Goal: Task Accomplishment & Management: Manage account settings

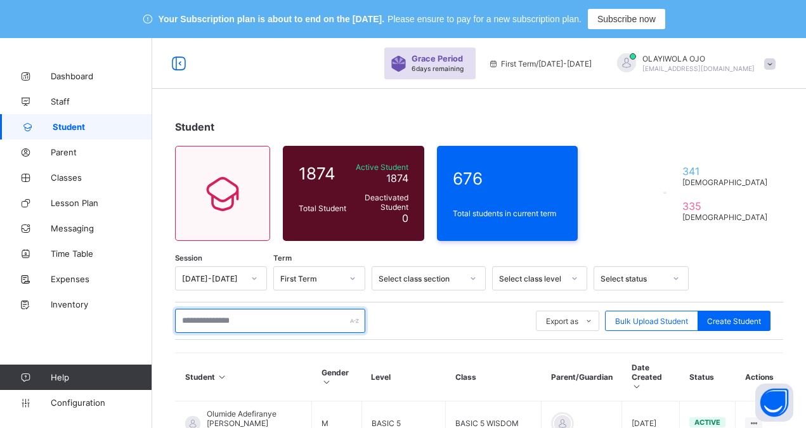
click at [207, 321] on input "text" at bounding box center [270, 321] width 190 height 24
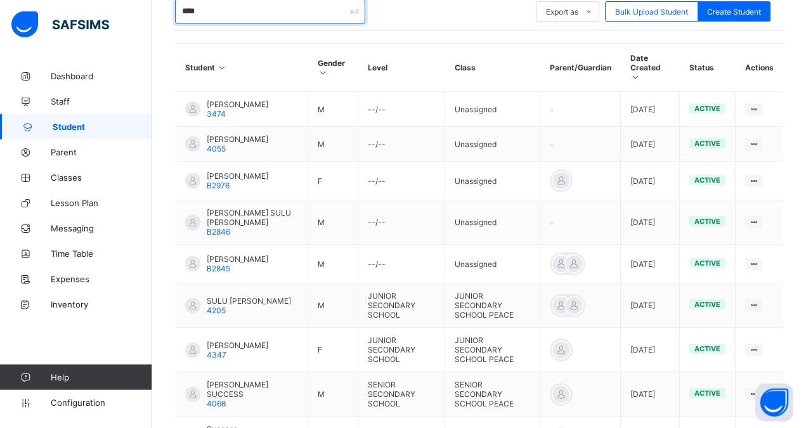
scroll to position [323, 0]
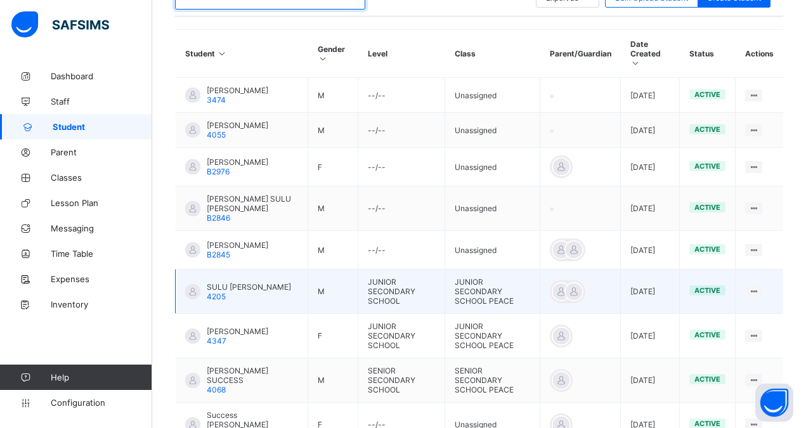
type input "****"
click at [250, 292] on span "SULU [PERSON_NAME]" at bounding box center [249, 287] width 84 height 10
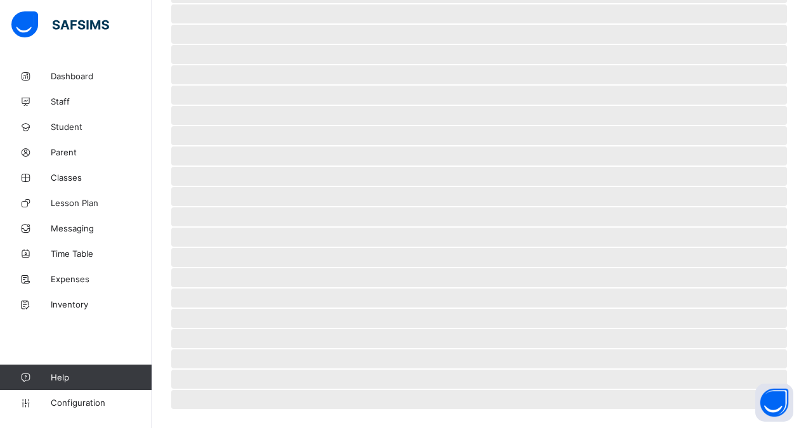
click at [250, 301] on span "‌" at bounding box center [478, 297] width 615 height 19
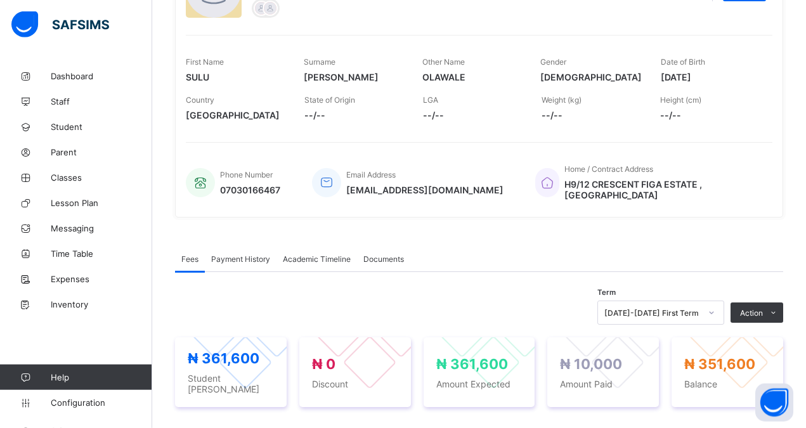
scroll to position [200, 0]
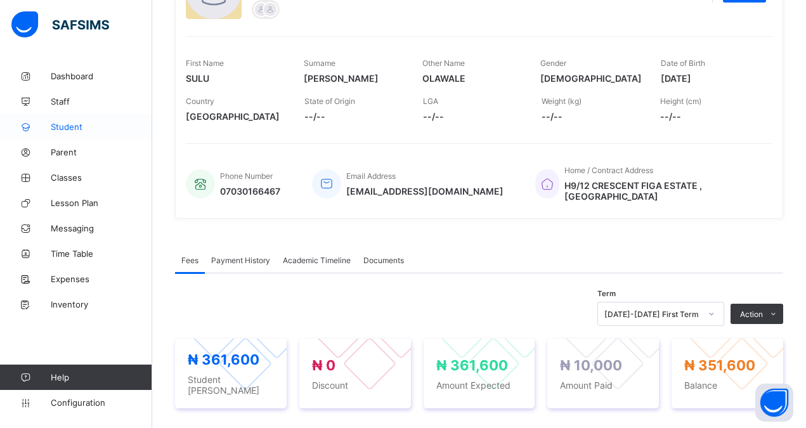
click at [68, 124] on span "Student" at bounding box center [101, 127] width 101 height 10
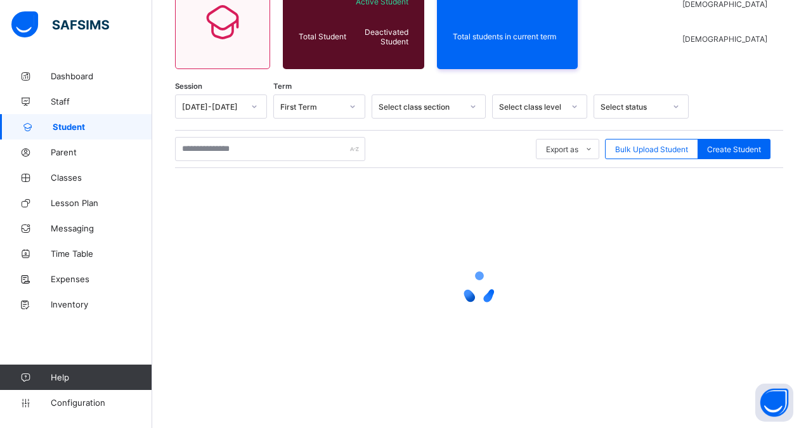
scroll to position [172, 0]
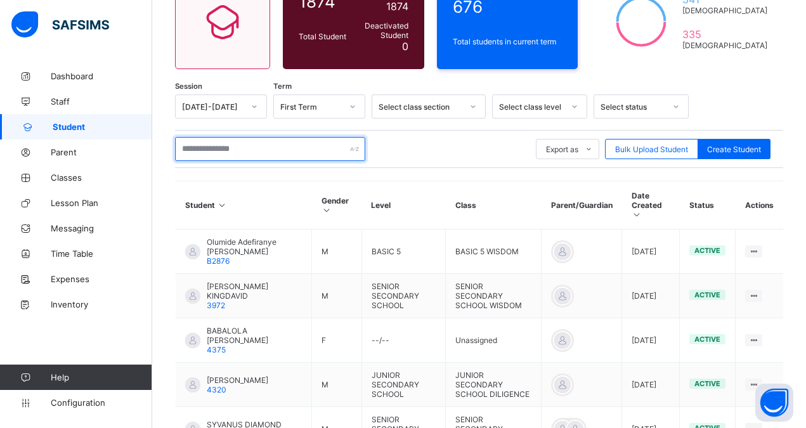
click at [198, 146] on input "text" at bounding box center [270, 149] width 190 height 24
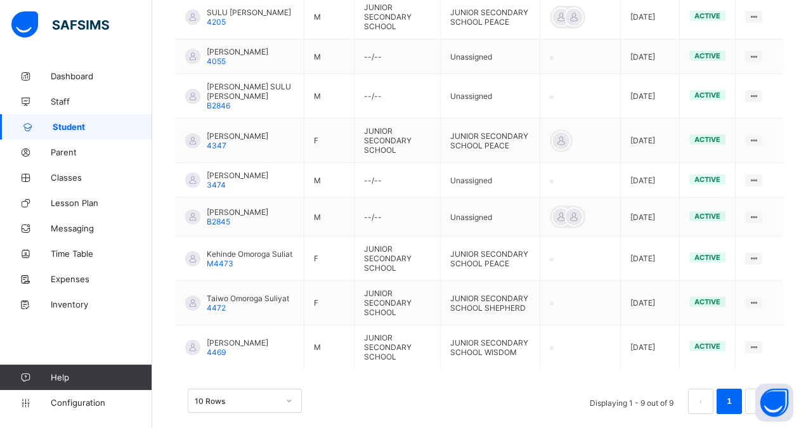
scroll to position [430, 0]
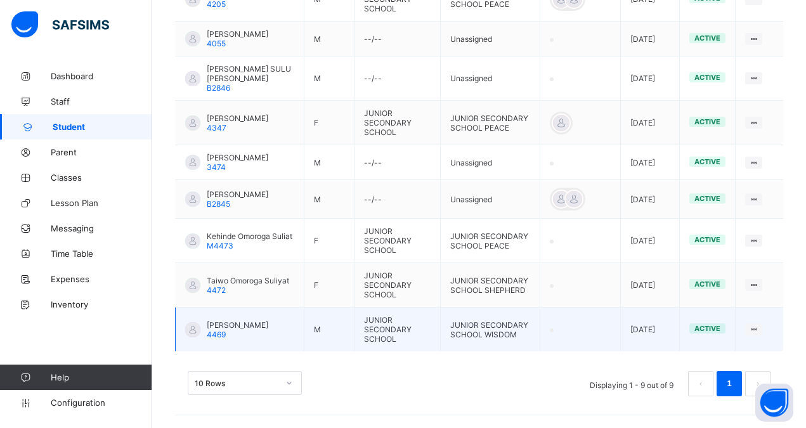
type input "****"
click at [243, 328] on span "[PERSON_NAME]" at bounding box center [237, 325] width 61 height 10
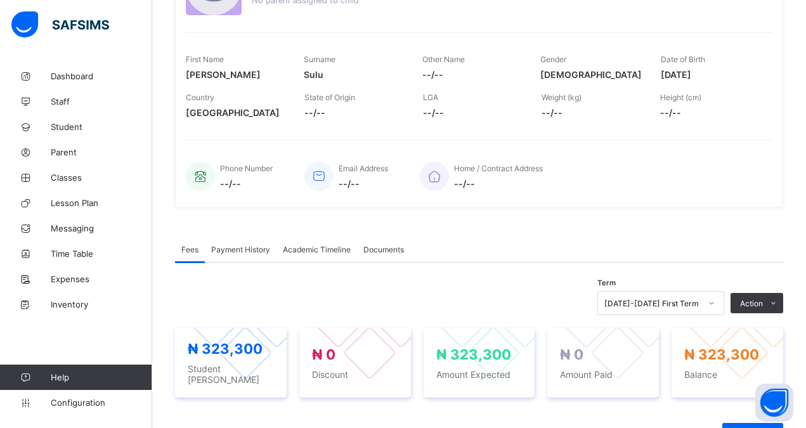
scroll to position [236, 0]
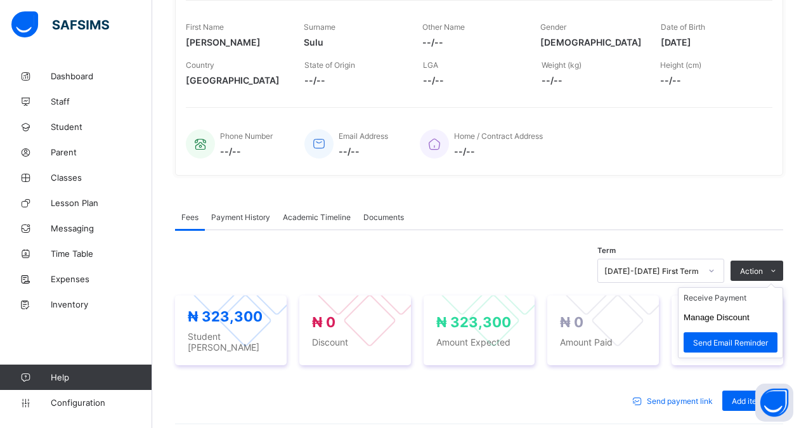
click at [761, 287] on ul "Receive Payment Manage Discount Send Email Reminder" at bounding box center [730, 322] width 105 height 71
click at [716, 297] on li "Receive Payment" at bounding box center [730, 298] width 104 height 20
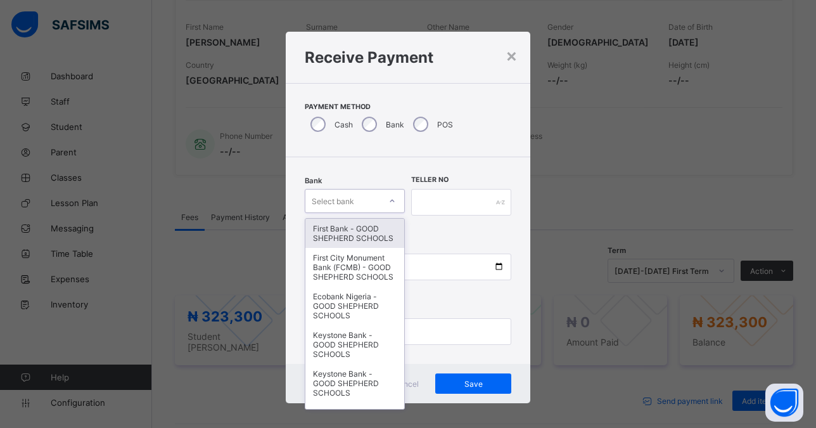
click at [331, 198] on div "Select bank" at bounding box center [333, 201] width 42 height 24
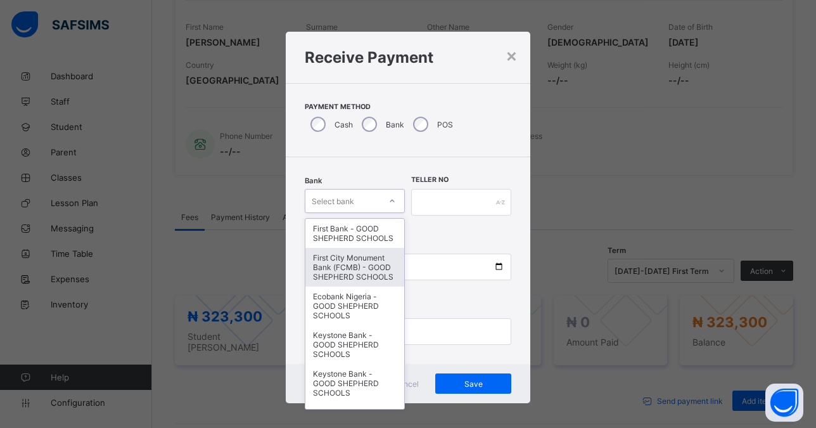
click at [349, 286] on div "First City Monument Bank (FCMB) - GOOD SHEPHERD SCHOOLS" at bounding box center [355, 267] width 99 height 39
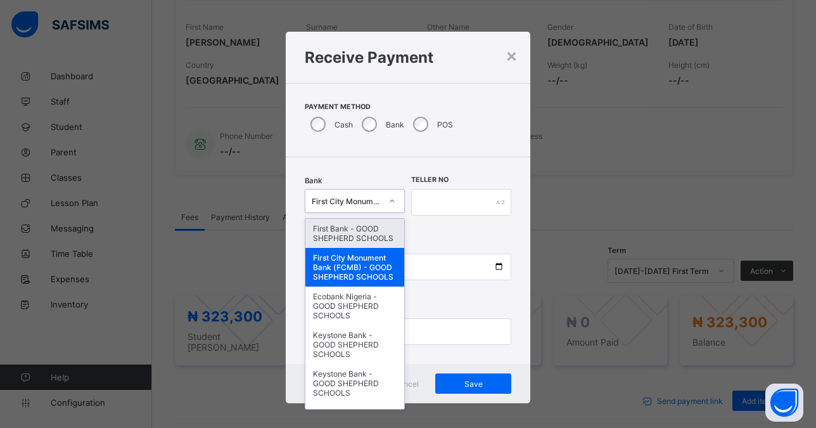
click at [341, 200] on div "First City Monument Bank (FCMB) - GOOD SHEPHERD SCHOOLS" at bounding box center [347, 201] width 70 height 10
click at [347, 236] on div "First Bank - GOOD SHEPHERD SCHOOLS" at bounding box center [355, 233] width 99 height 29
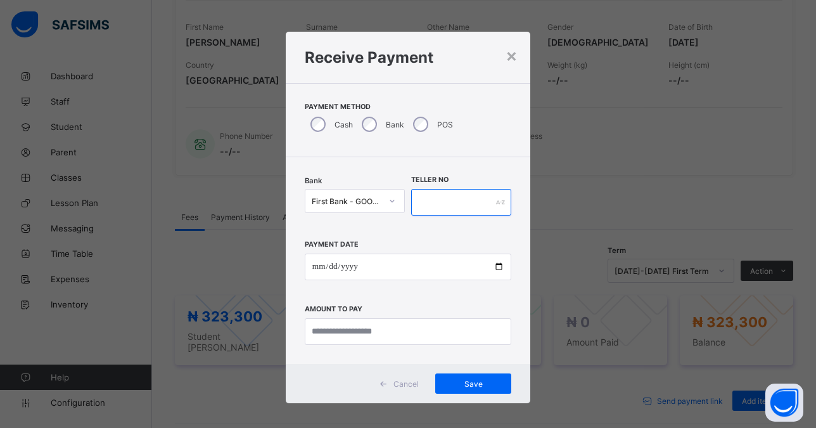
click at [428, 198] on input "text" at bounding box center [461, 202] width 100 height 27
type input "*****"
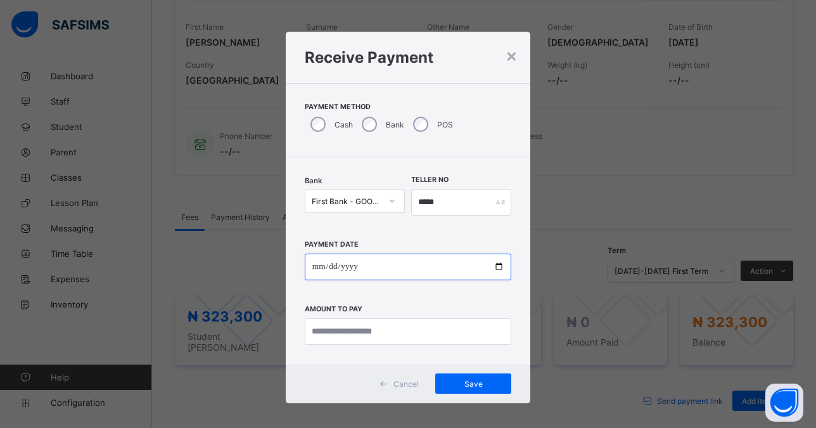
click at [489, 268] on input "date" at bounding box center [408, 267] width 207 height 27
type input "**********"
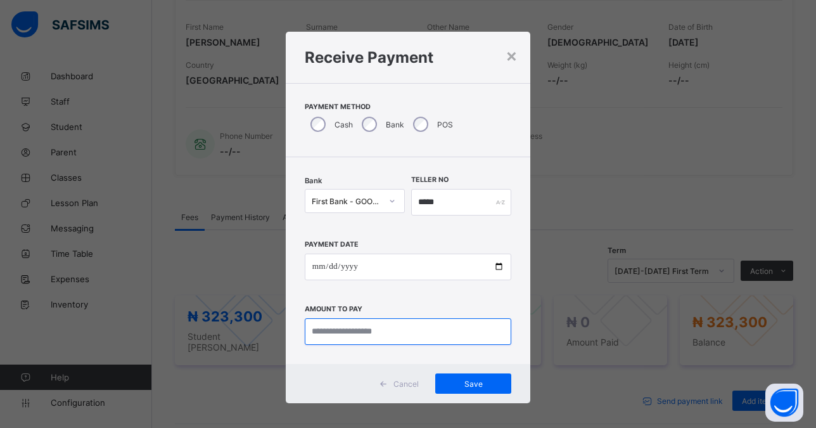
click at [331, 331] on input "currency" at bounding box center [408, 331] width 207 height 27
type input "*********"
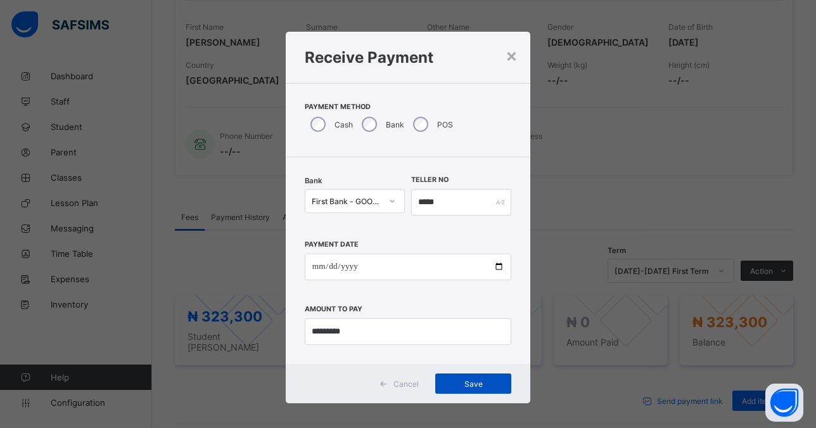
click at [463, 384] on span "Save" at bounding box center [473, 384] width 57 height 10
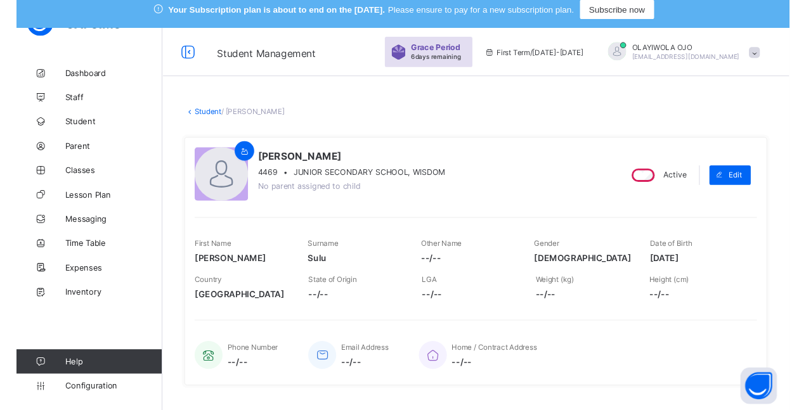
scroll to position [0, 0]
